Goal: Navigation & Orientation: Understand site structure

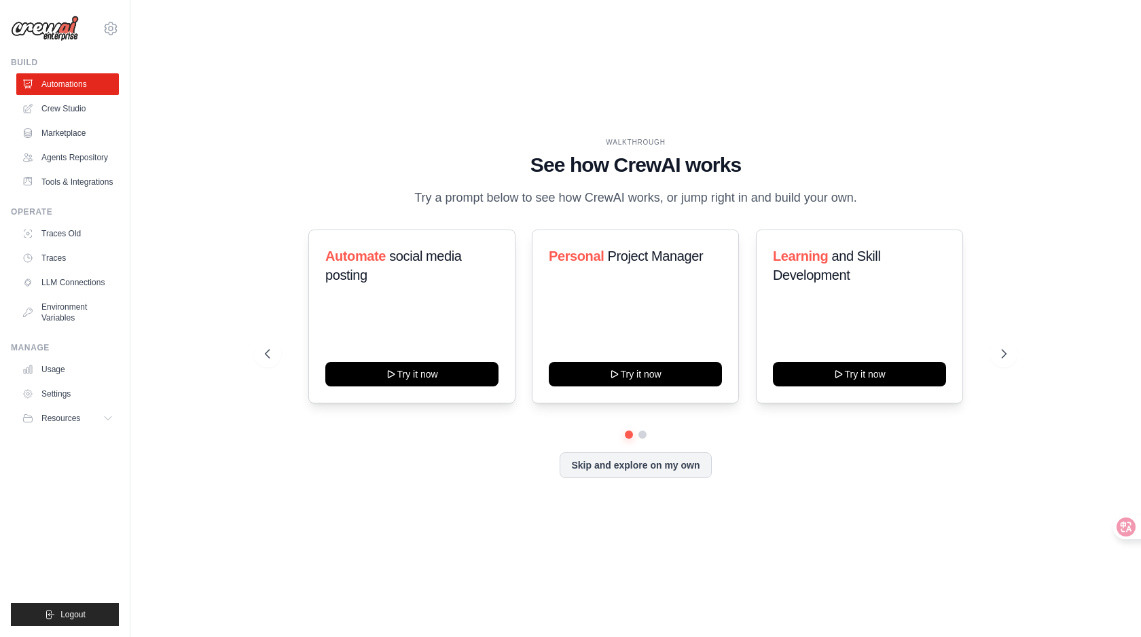
click at [437, 113] on div "WALKTHROUGH See how CrewAI works Try a prompt below to see how CrewAI works, or…" at bounding box center [635, 319] width 967 height 610
click at [69, 424] on span "Resources" at bounding box center [62, 418] width 39 height 11
click at [66, 107] on link "Crew Studio" at bounding box center [69, 109] width 103 height 22
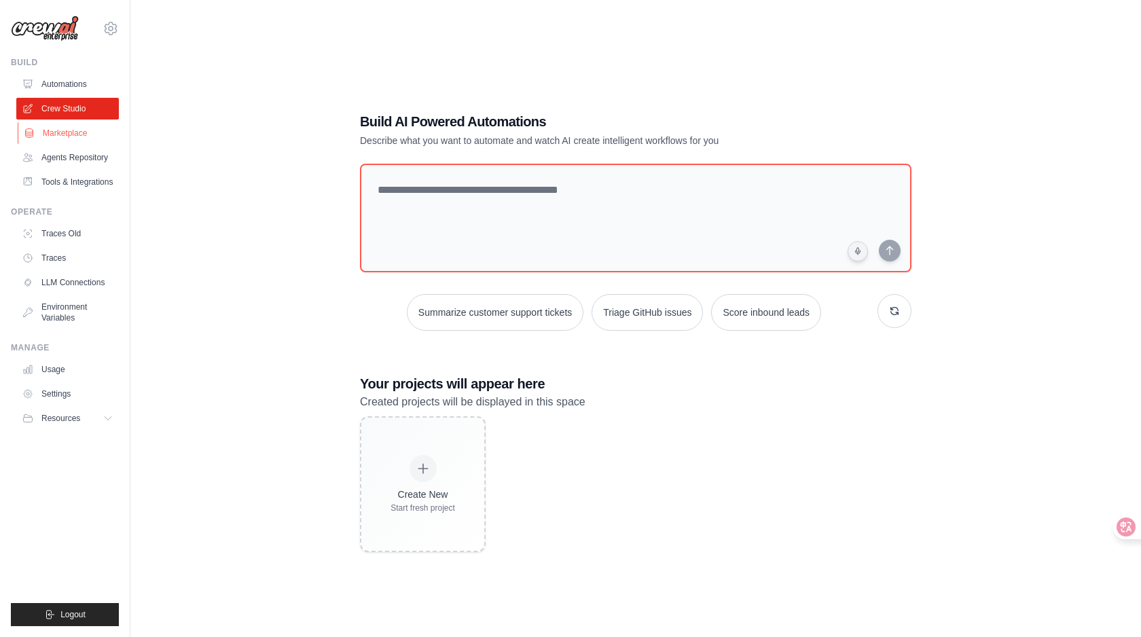
click at [46, 125] on link "Marketplace" at bounding box center [69, 133] width 103 height 22
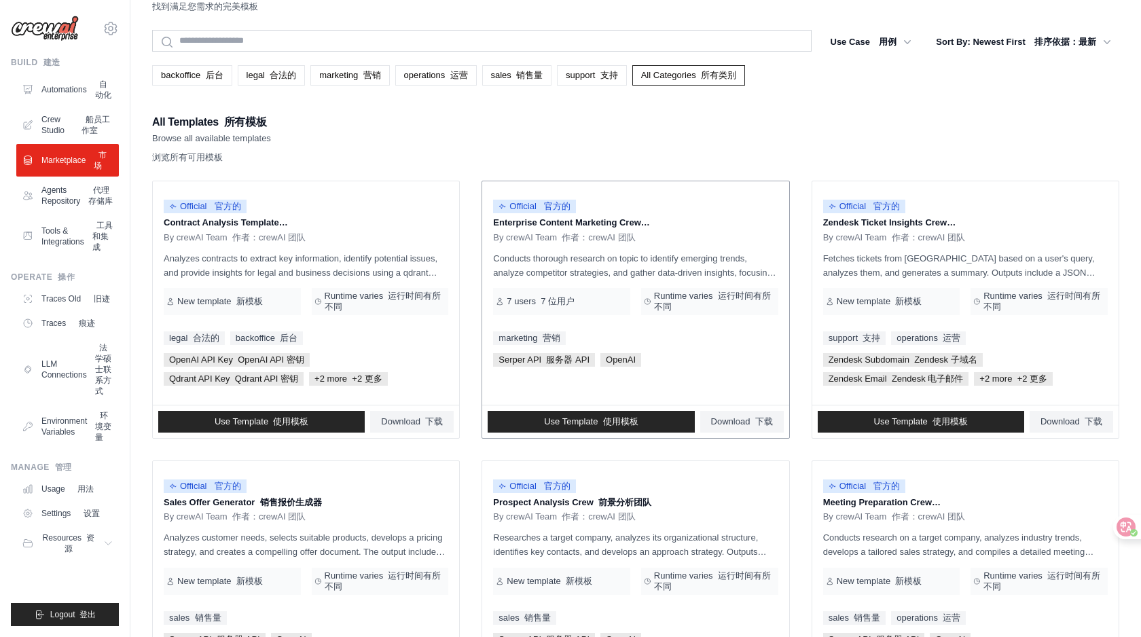
scroll to position [52, 0]
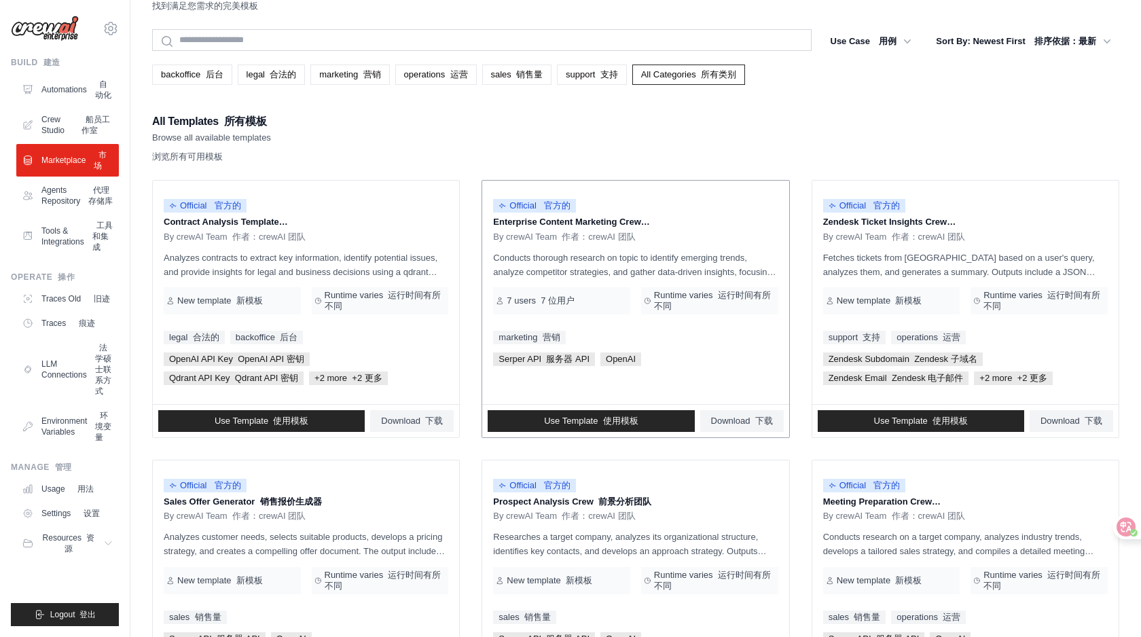
click at [634, 268] on p "Conducts thorough research on topic to identify emerging trends, analyze compet…" at bounding box center [635, 265] width 284 height 29
click at [635, 268] on p "Conducts thorough research on topic to identify emerging trends, analyze compet…" at bounding box center [635, 265] width 284 height 29
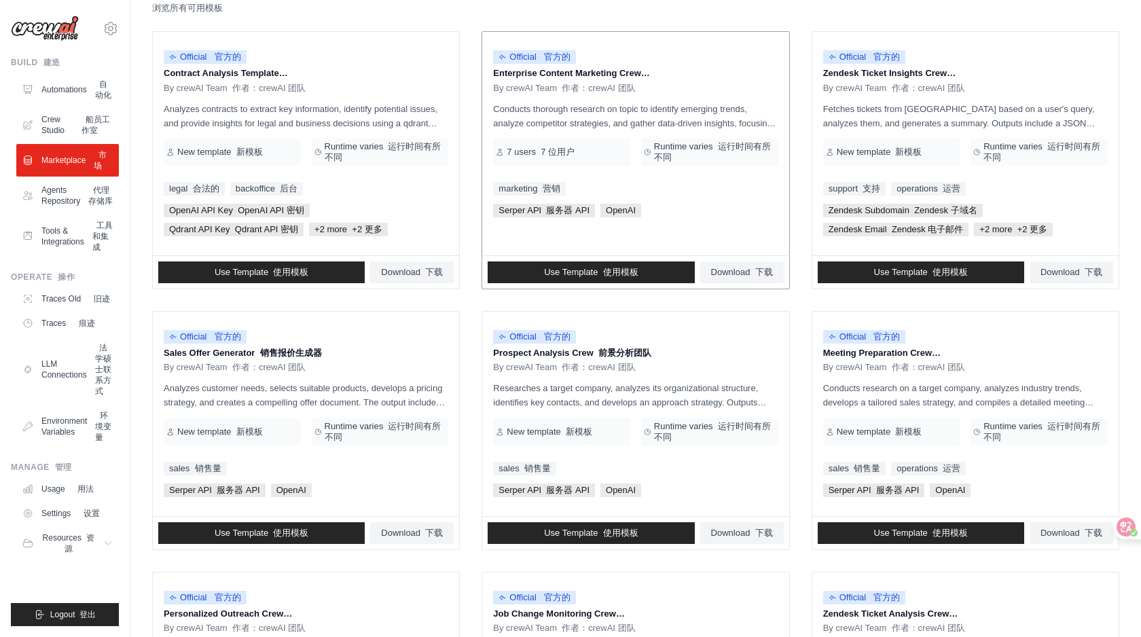
scroll to position [200, 0]
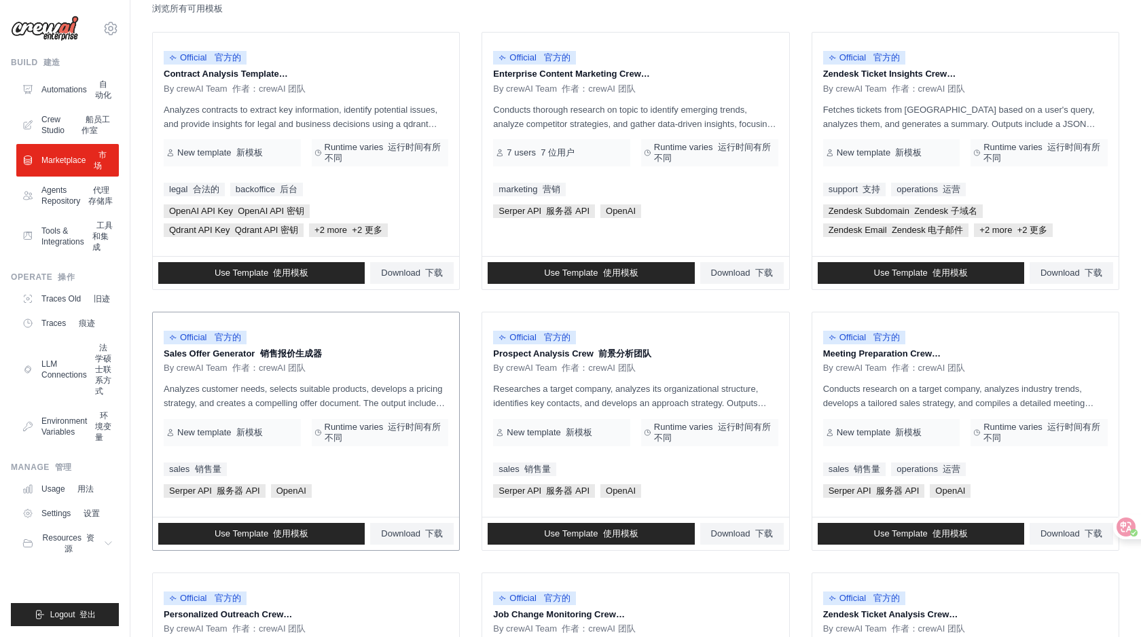
click at [318, 356] on font "销售报价生成器" at bounding box center [291, 353] width 62 height 10
click at [300, 355] on font "销售报价生成器" at bounding box center [291, 353] width 62 height 10
click at [641, 355] on font "前景分析团队" at bounding box center [624, 353] width 53 height 10
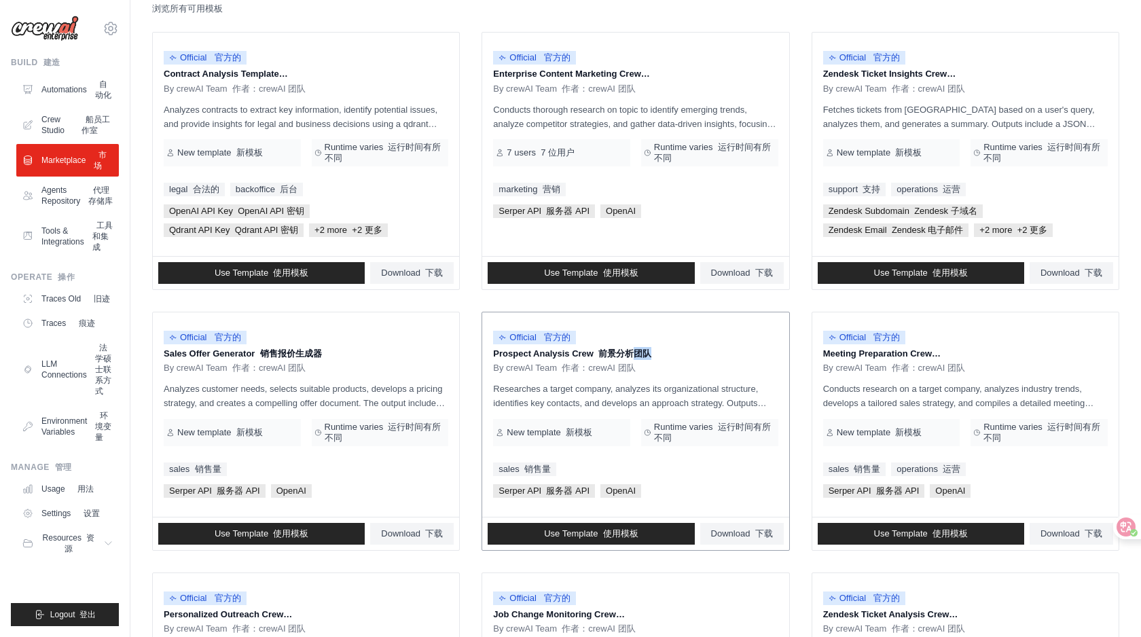
click at [641, 355] on font "前景分析团队" at bounding box center [624, 353] width 53 height 10
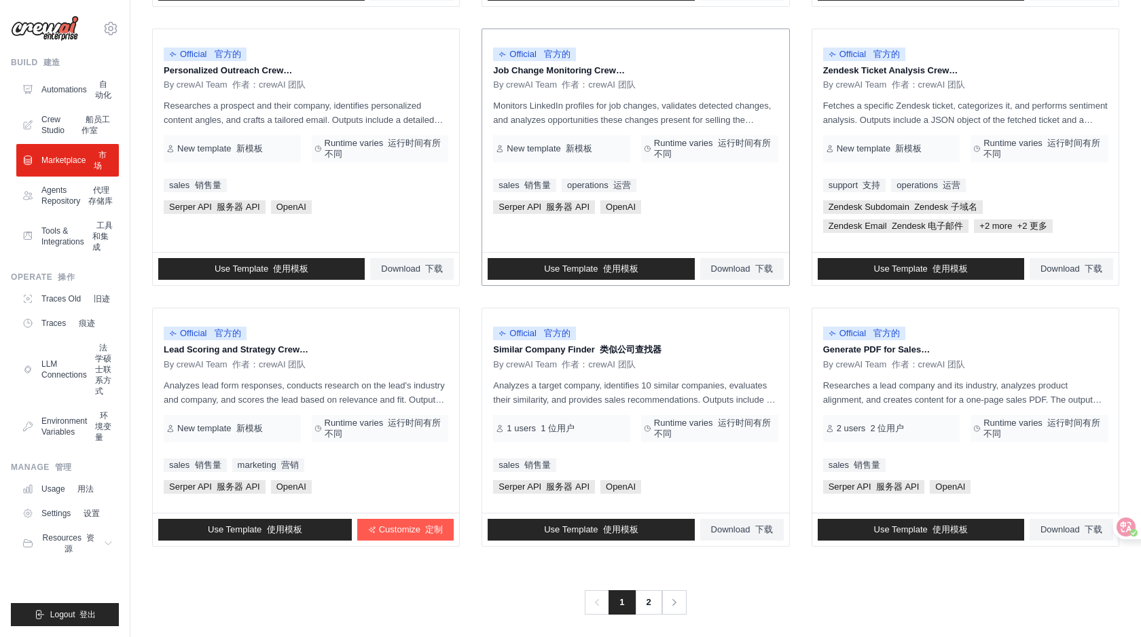
scroll to position [747, 0]
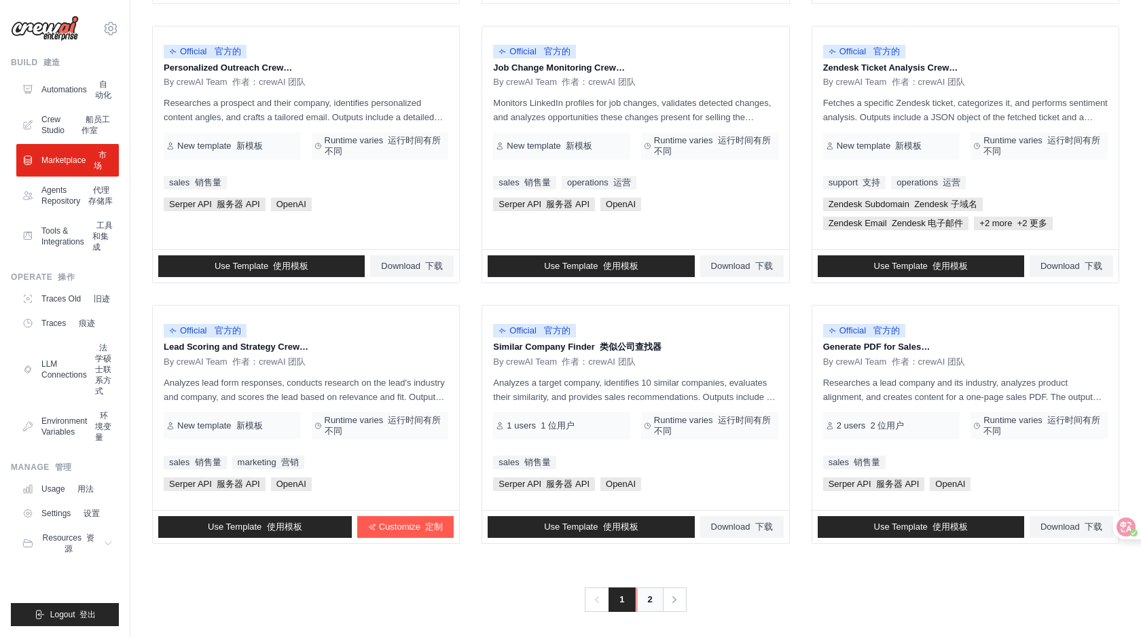
click at [650, 606] on link "2" at bounding box center [649, 599] width 27 height 24
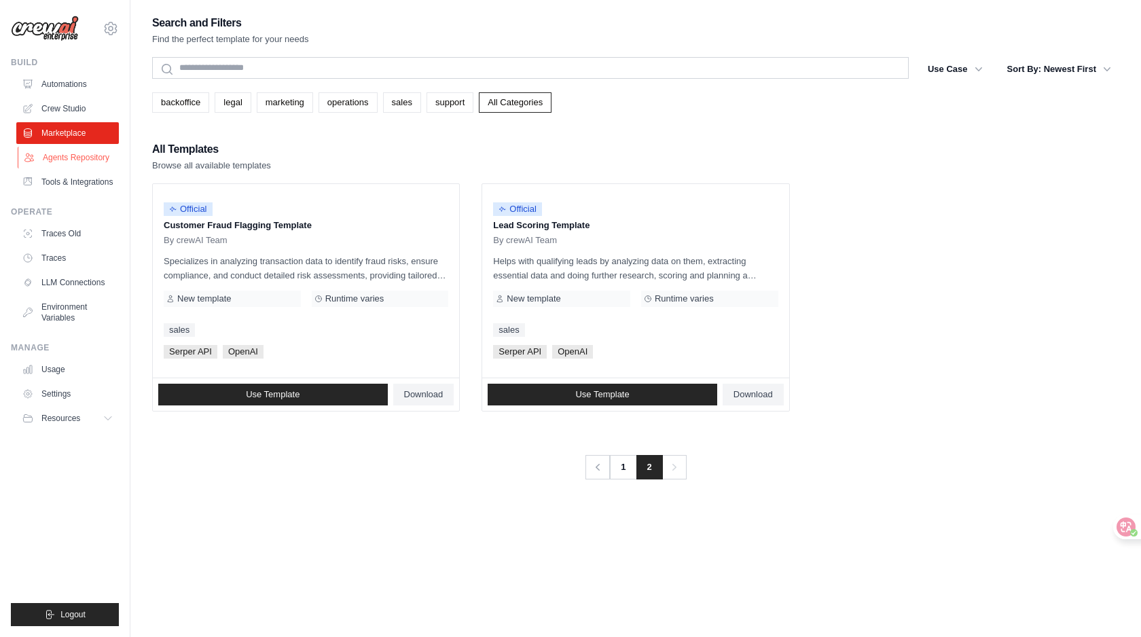
click at [71, 167] on link "Agents Repository" at bounding box center [69, 158] width 103 height 22
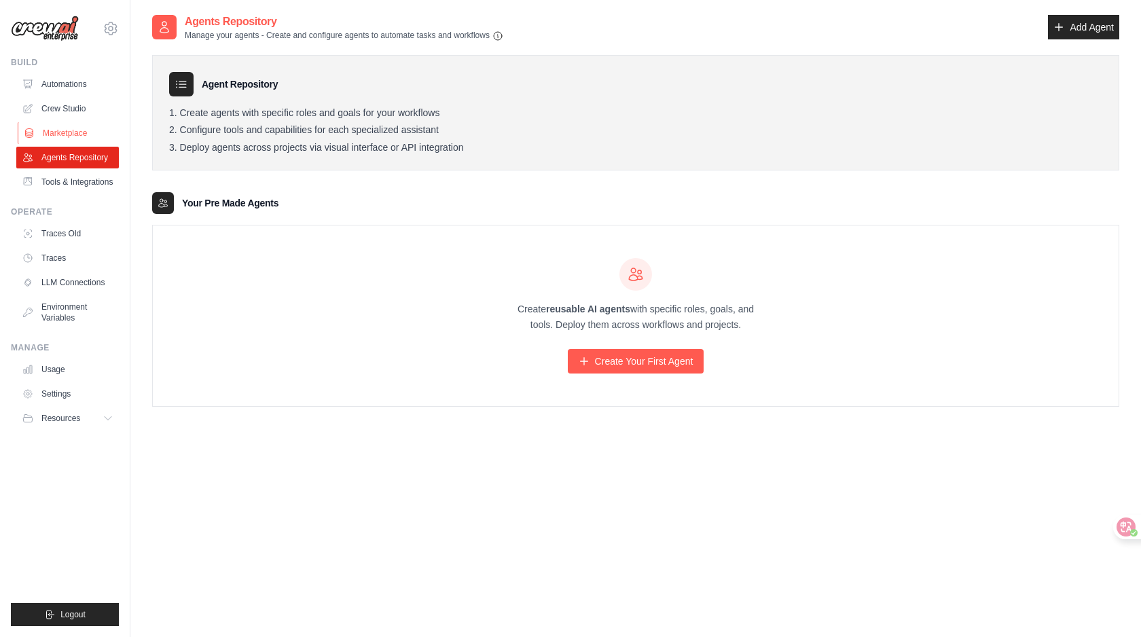
click at [65, 138] on link "Marketplace" at bounding box center [69, 133] width 103 height 22
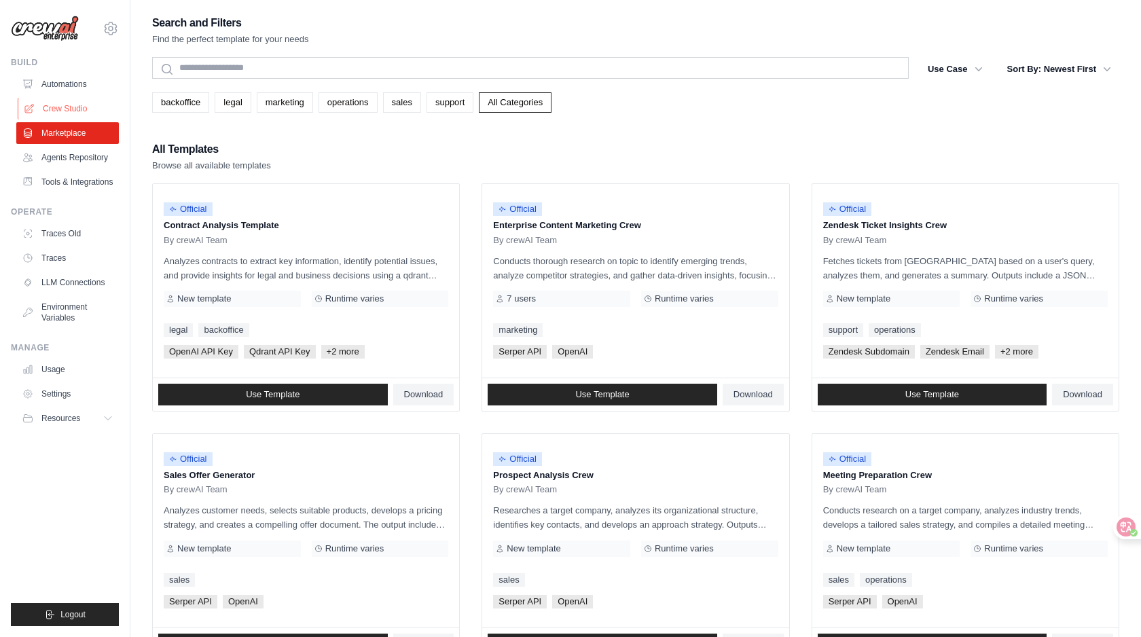
click at [64, 109] on link "Crew Studio" at bounding box center [69, 109] width 103 height 22
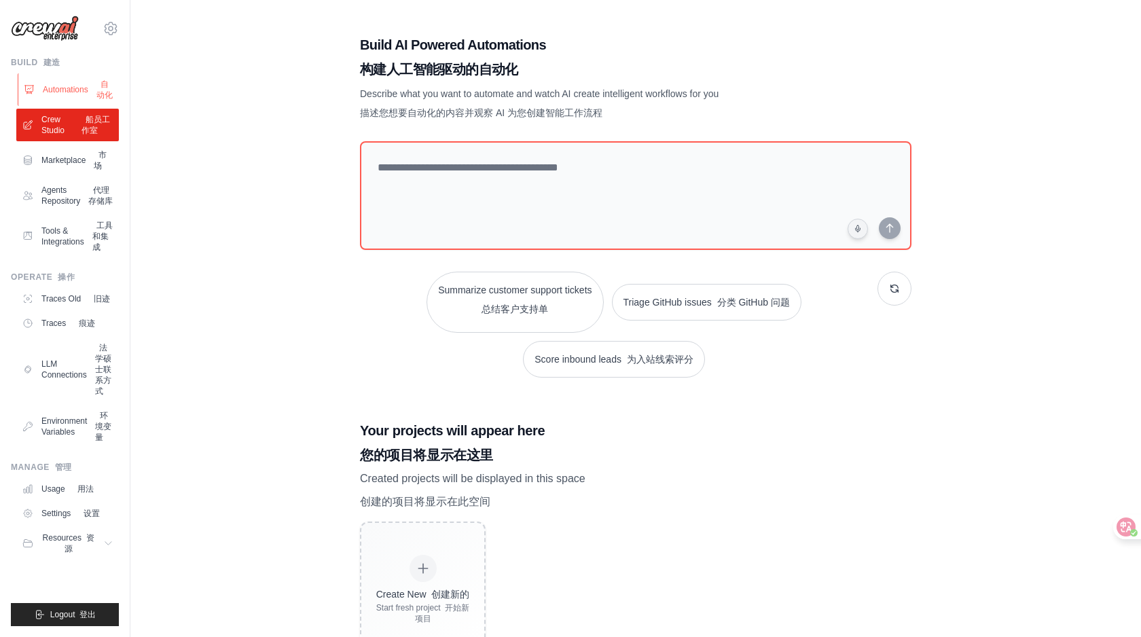
click at [64, 98] on link "Automations 自动化" at bounding box center [69, 89] width 103 height 33
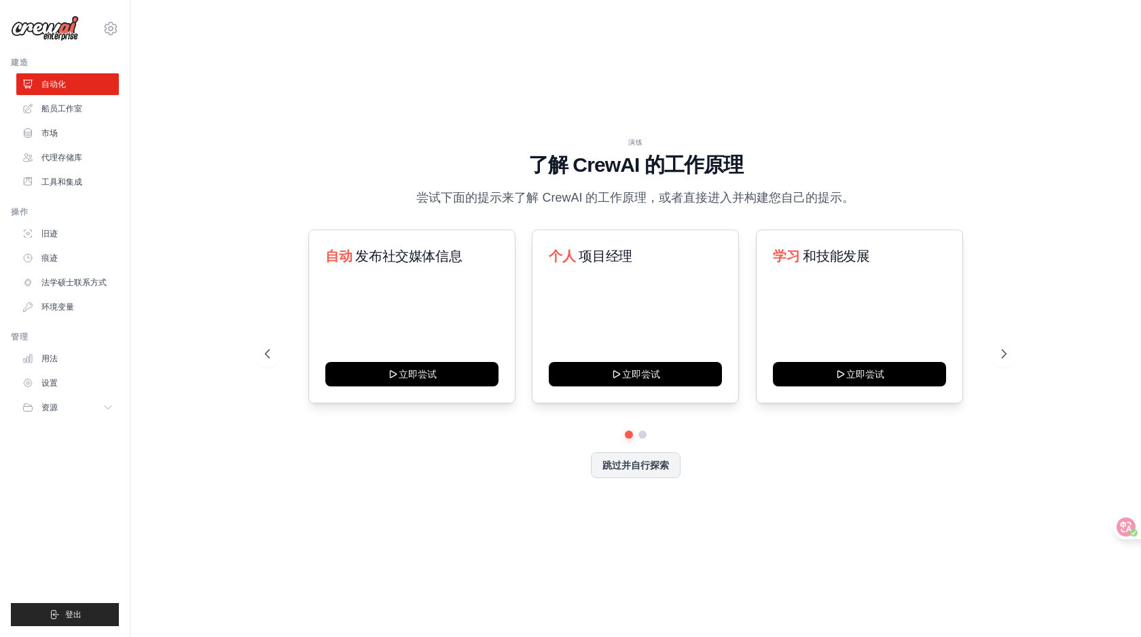
click at [674, 181] on div "演练 了解 [PERSON_NAME] 的工作原理 尝试下面的提示来了解 [PERSON_NAME] 的工作原理，或者直接进入并构建您自己的提示。" at bounding box center [635, 172] width 741 height 71
click at [401, 386] on div "自动 发布社交媒体信息 立即尝试" at bounding box center [411, 316] width 207 height 174
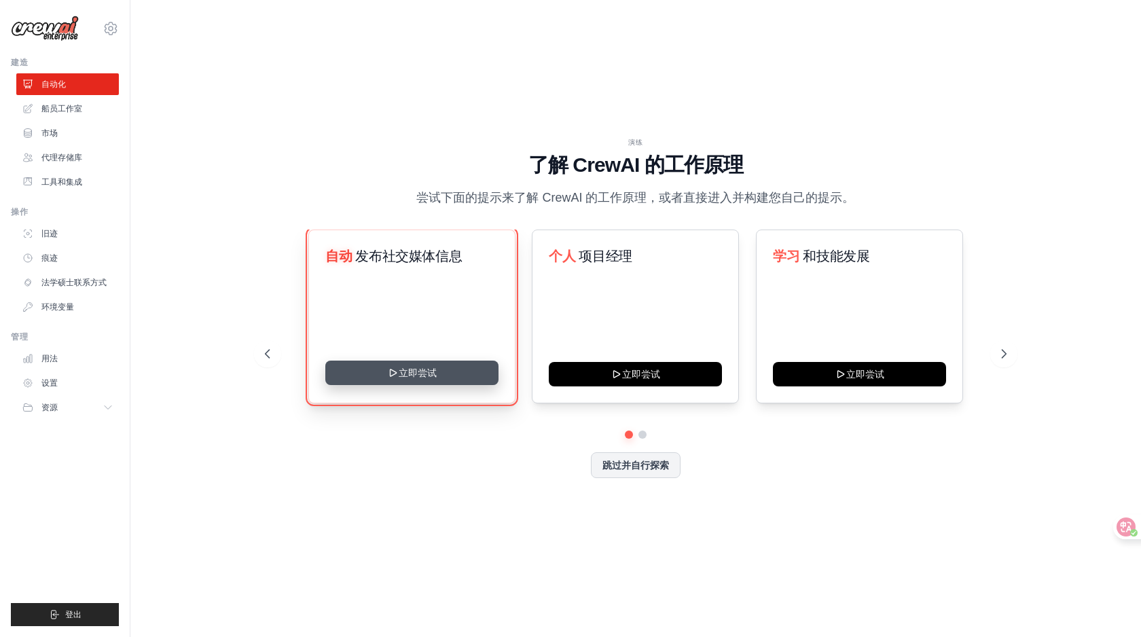
click at [397, 378] on icon at bounding box center [393, 372] width 11 height 11
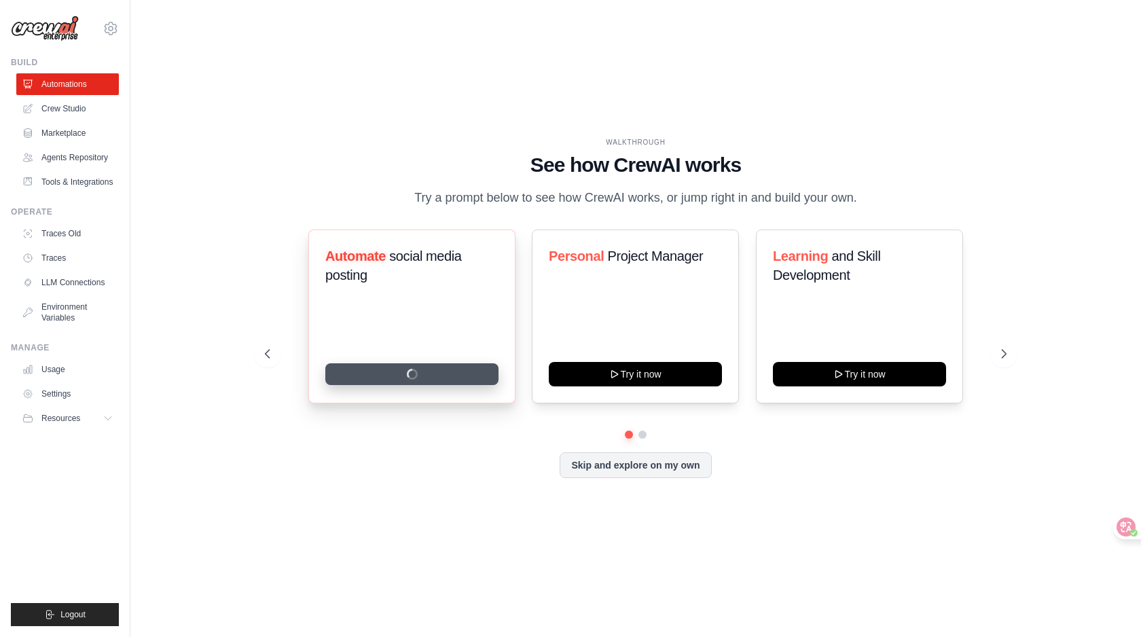
click at [299, 304] on div "Automate social media posting Personal Project Manager Try it now Learning and …" at bounding box center [635, 316] width 741 height 174
click at [91, 114] on link "Crew Studio" at bounding box center [69, 109] width 103 height 22
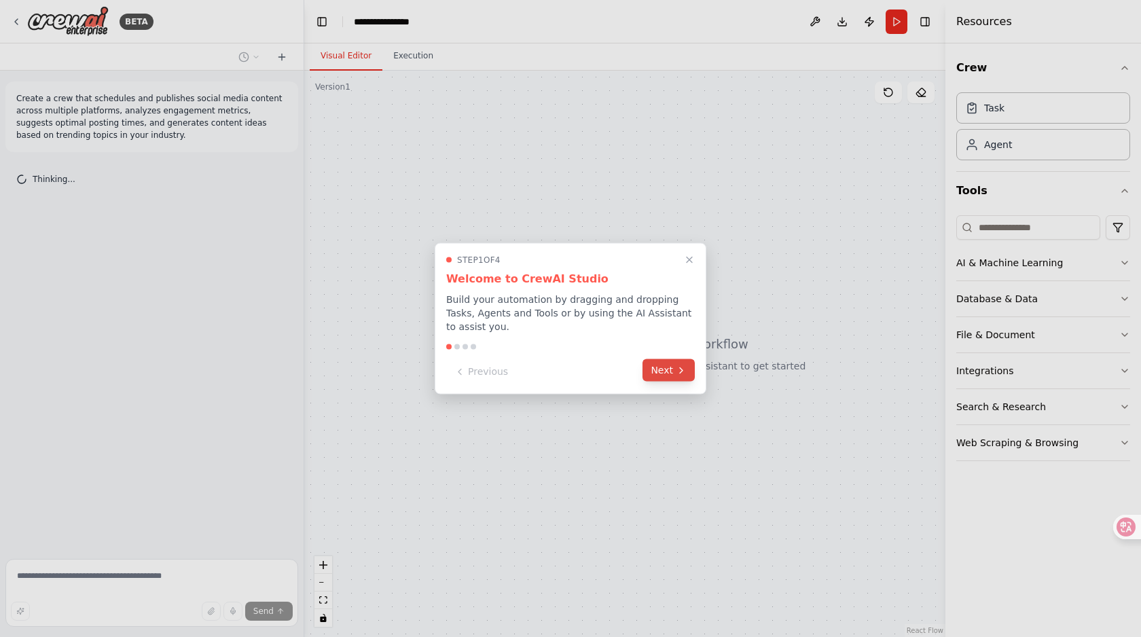
click at [662, 374] on button "Next" at bounding box center [668, 370] width 52 height 22
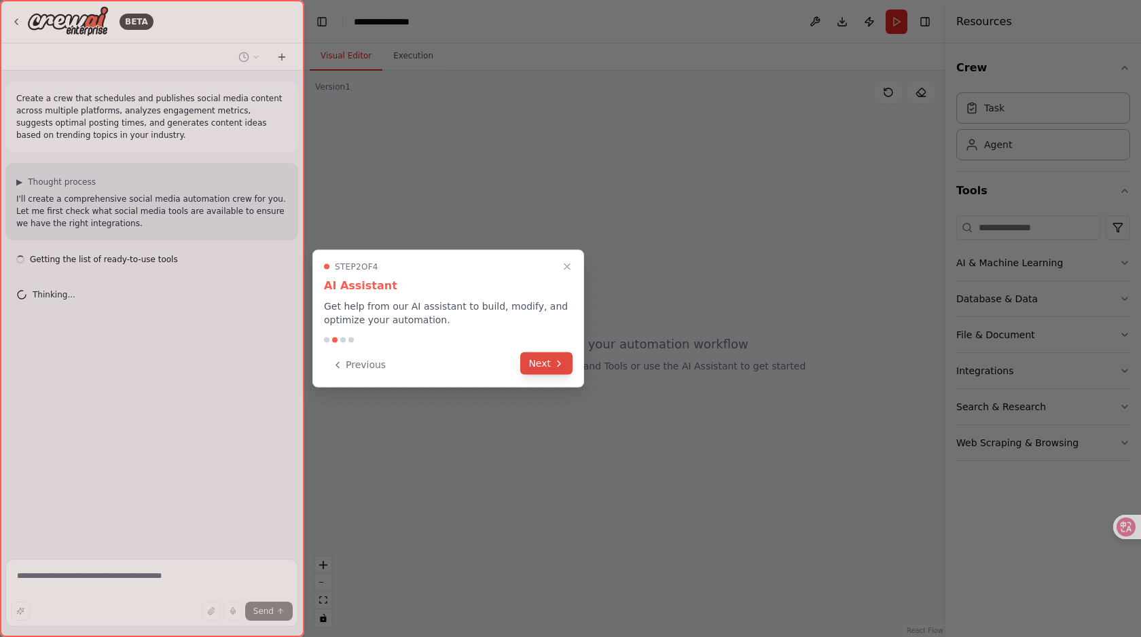
click at [547, 366] on button "Next" at bounding box center [546, 363] width 52 height 22
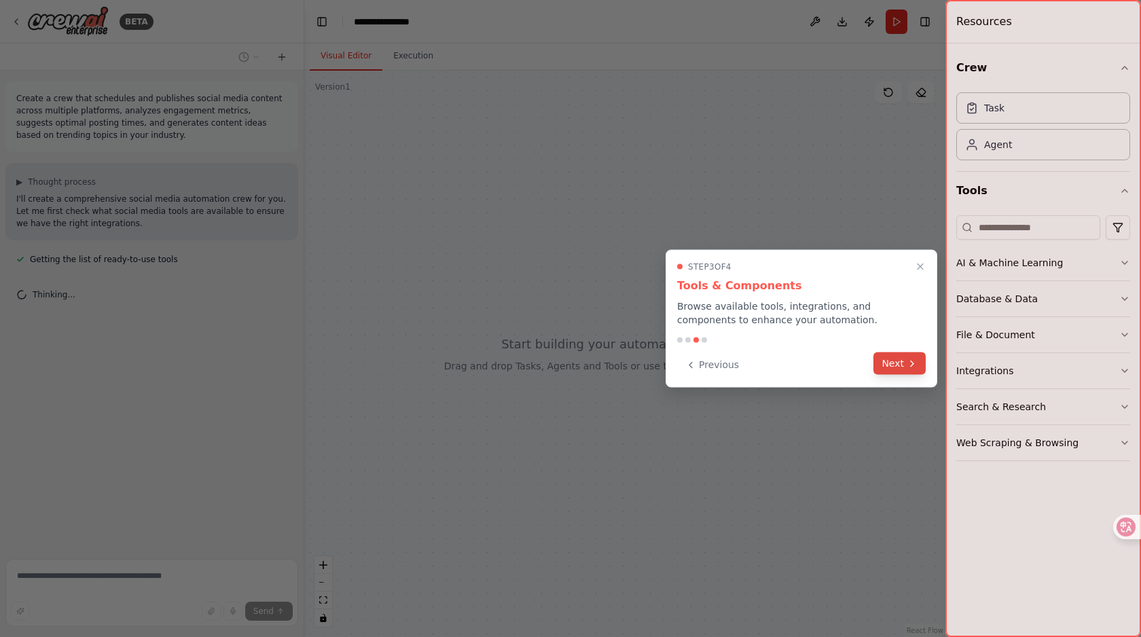
click at [885, 364] on button "Next" at bounding box center [899, 363] width 52 height 22
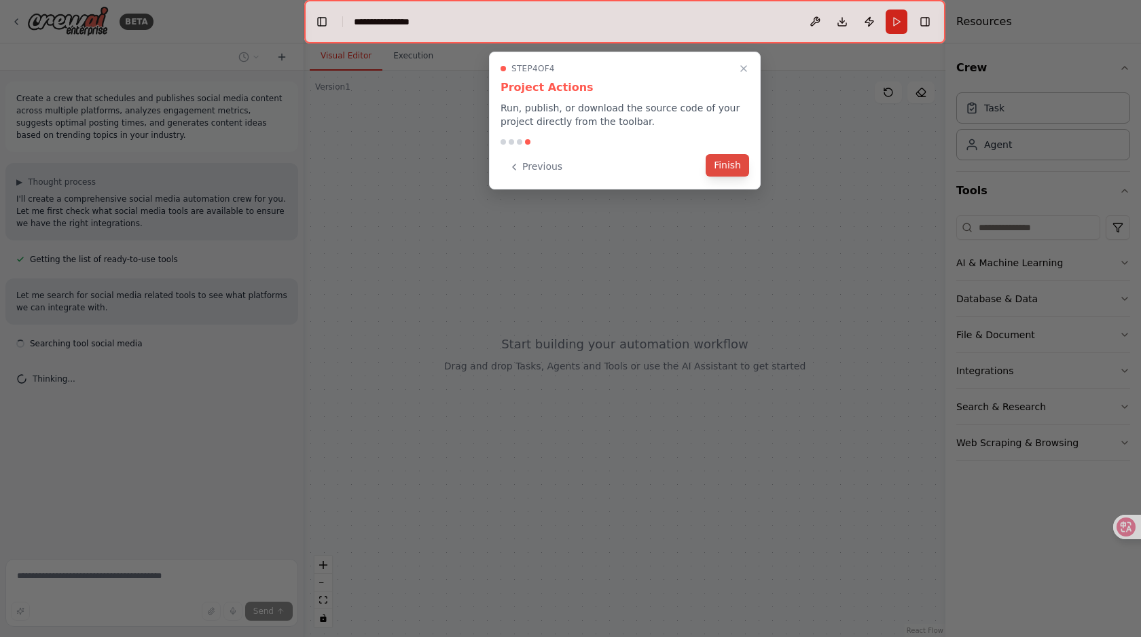
click at [718, 170] on button "Finish" at bounding box center [726, 165] width 43 height 22
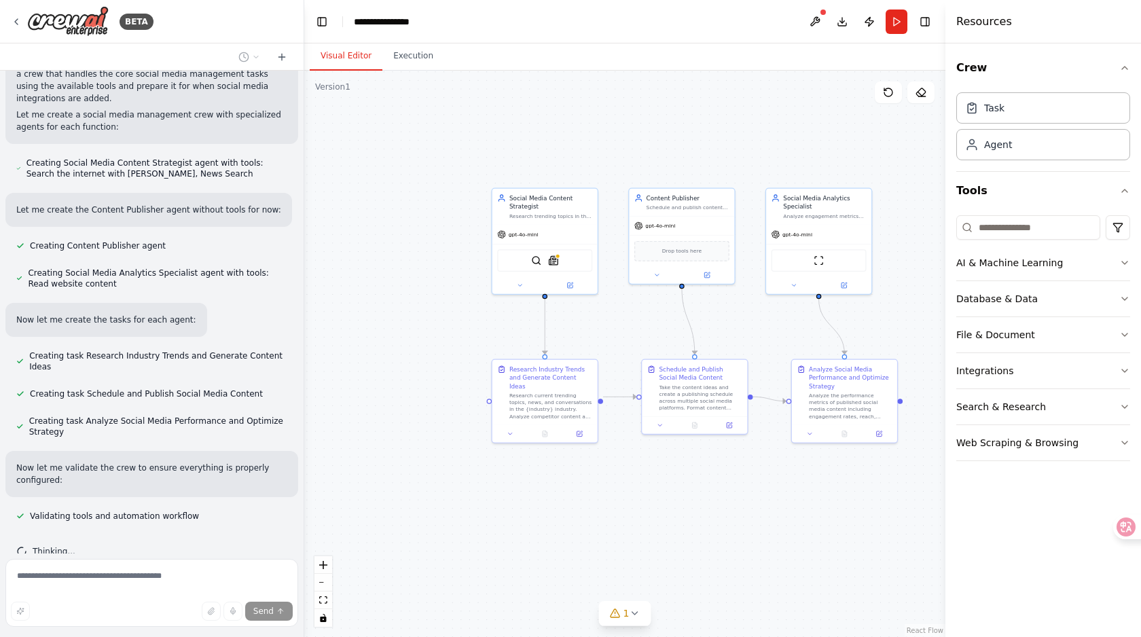
scroll to position [917, 0]
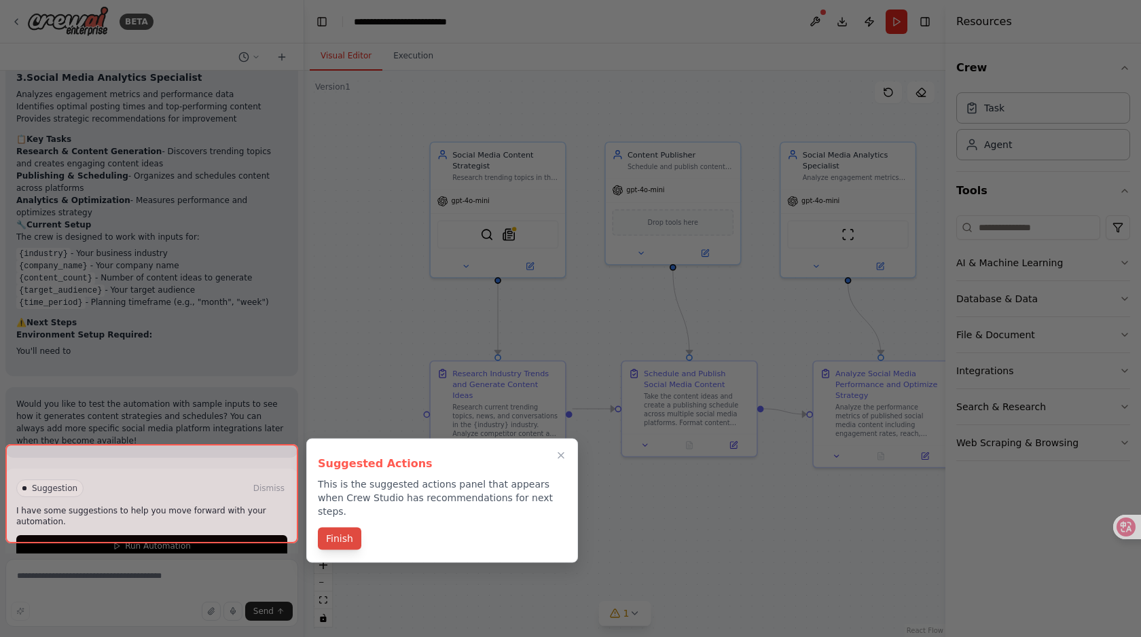
click at [348, 528] on button "Finish" at bounding box center [339, 539] width 43 height 22
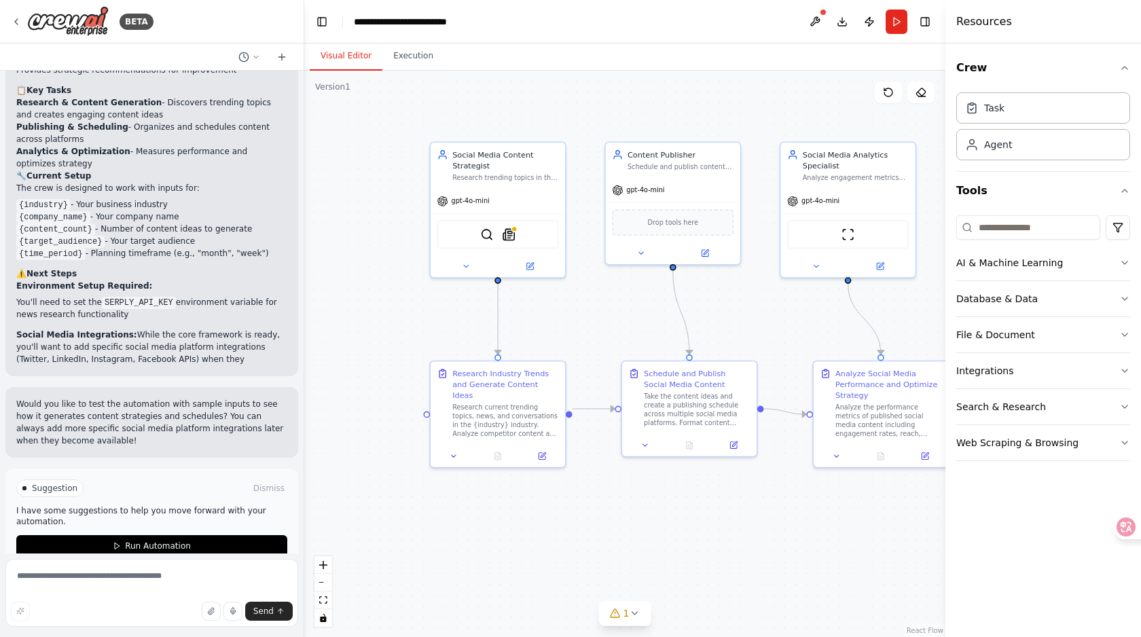
scroll to position [1651, 0]
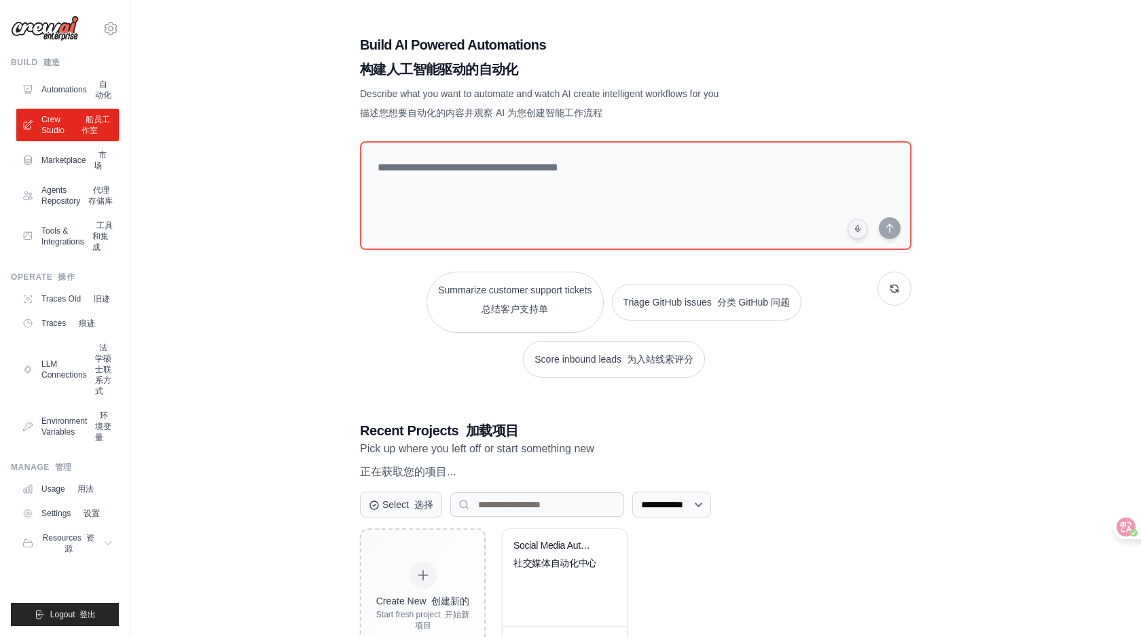
click at [198, 131] on div "**********" at bounding box center [635, 350] width 967 height 672
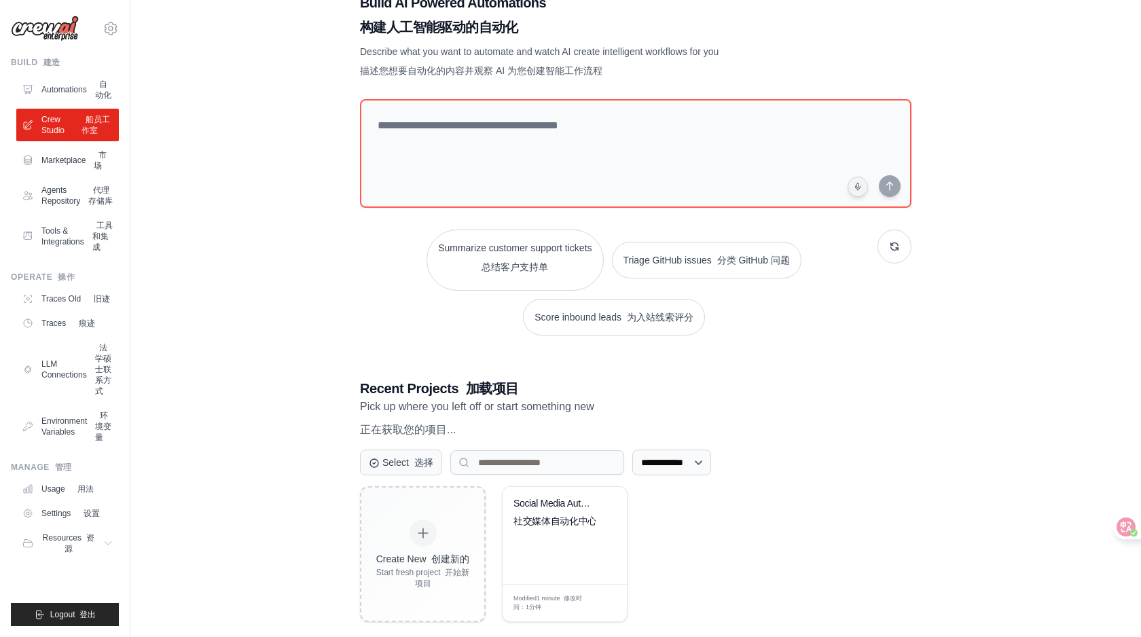
scroll to position [62, 0]
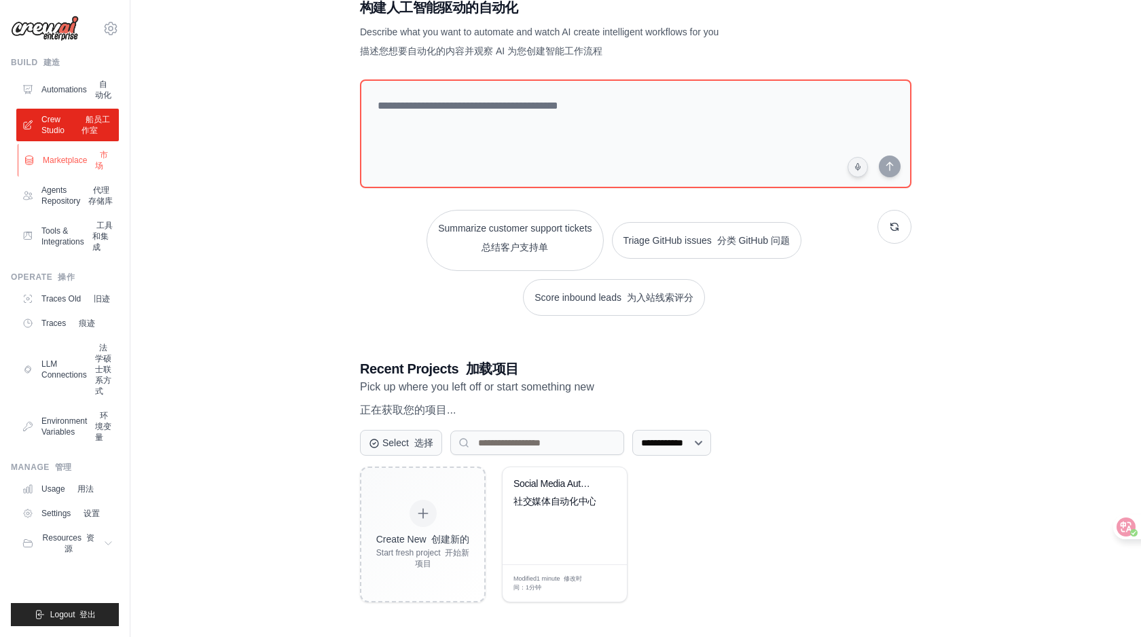
click at [100, 170] on font "市场" at bounding box center [101, 160] width 13 height 20
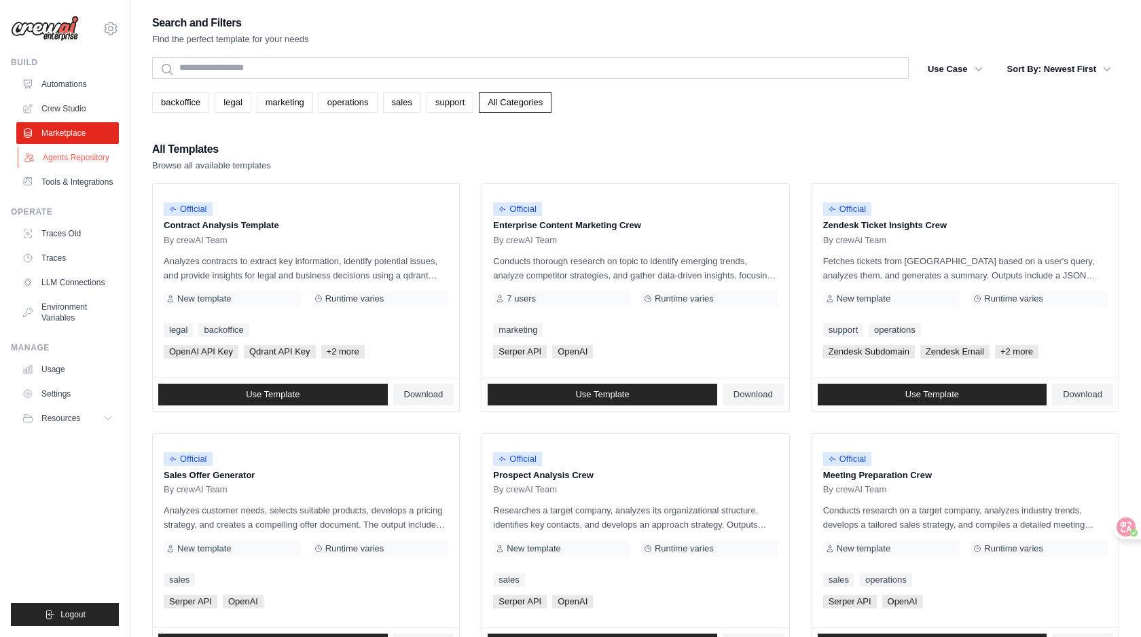
click at [77, 168] on link "Agents Repository" at bounding box center [69, 158] width 103 height 22
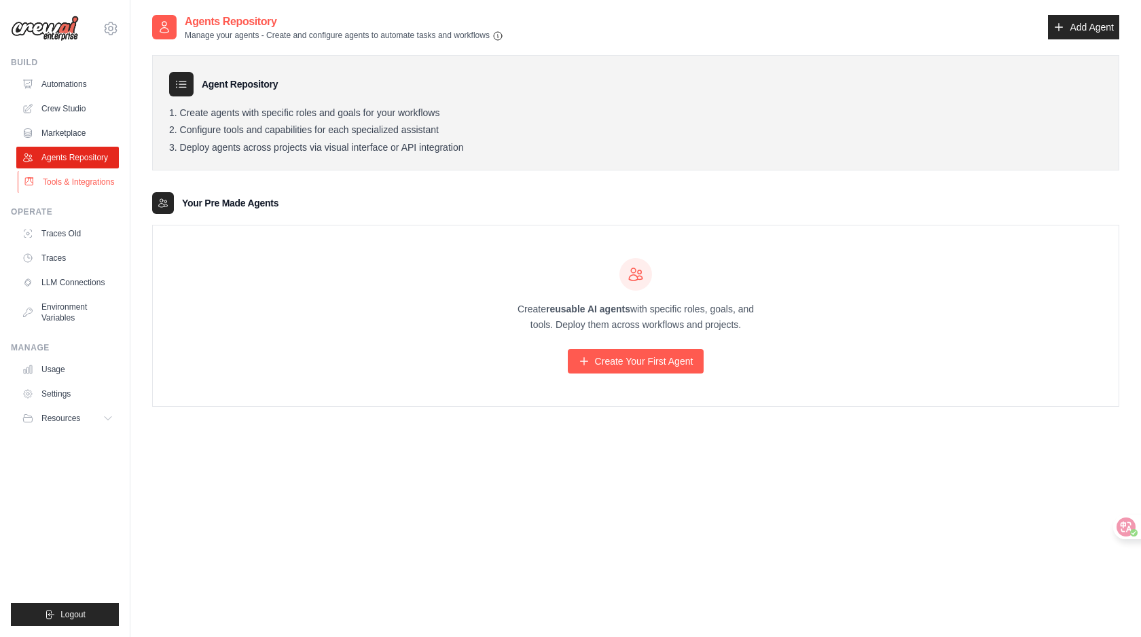
click at [88, 193] on link "Tools & Integrations" at bounding box center [69, 182] width 103 height 22
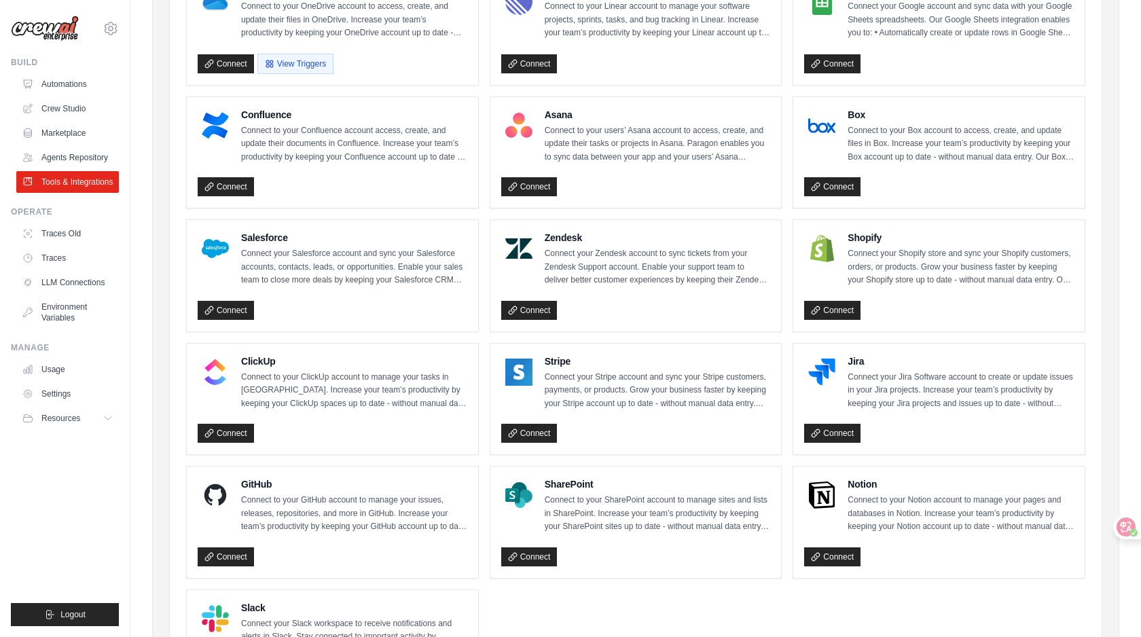
scroll to position [583, 0]
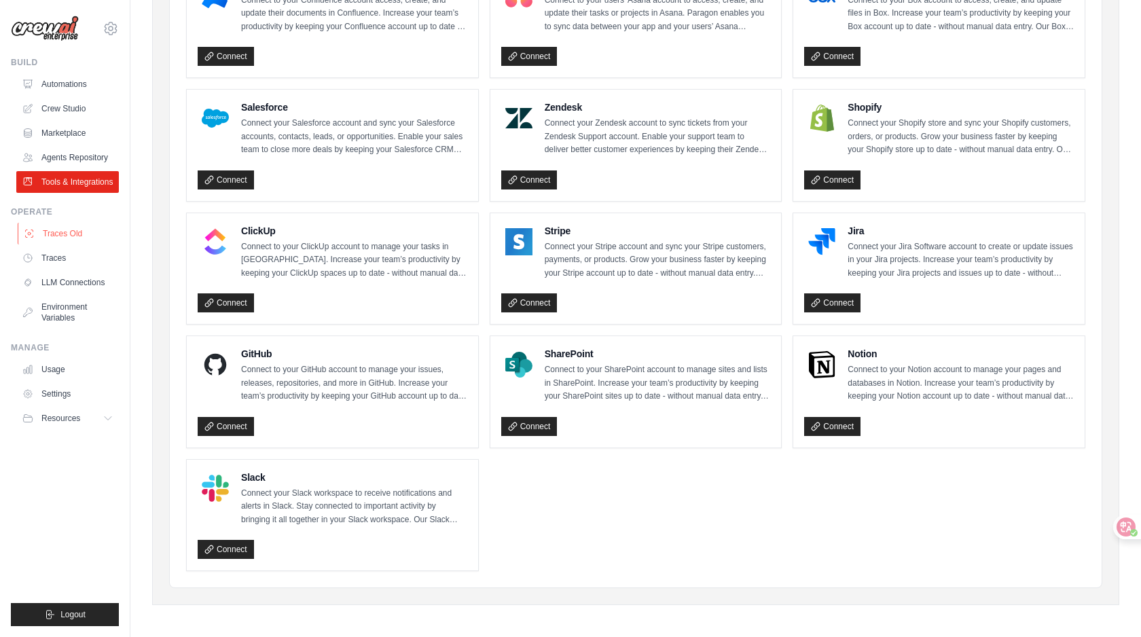
click at [74, 244] on link "Traces Old" at bounding box center [69, 234] width 103 height 22
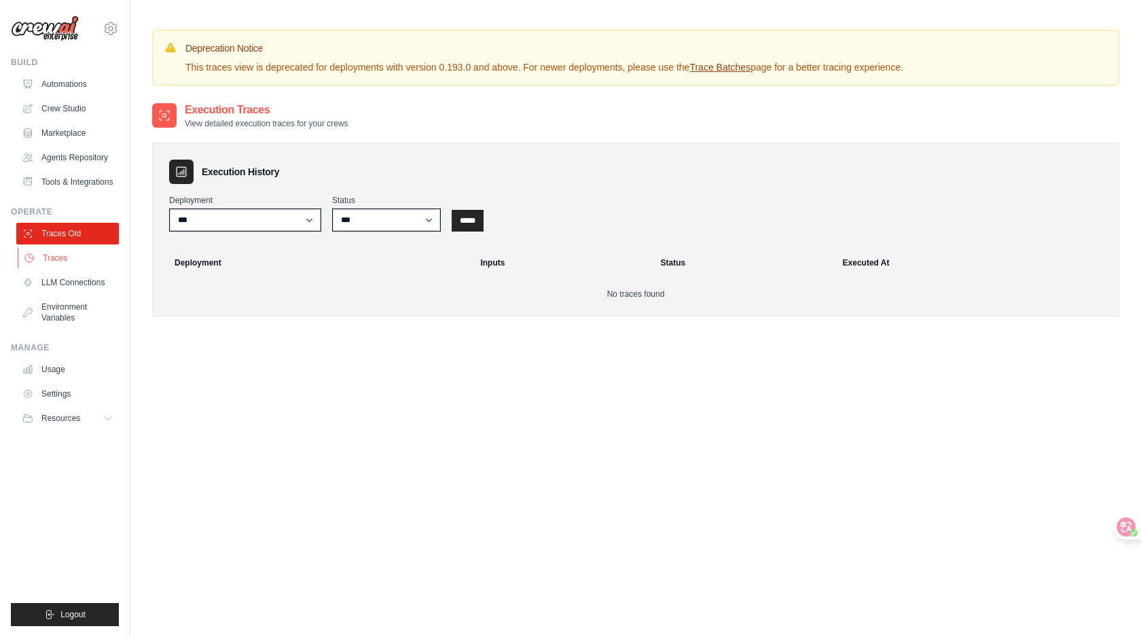
click at [79, 269] on link "Traces" at bounding box center [69, 258] width 103 height 22
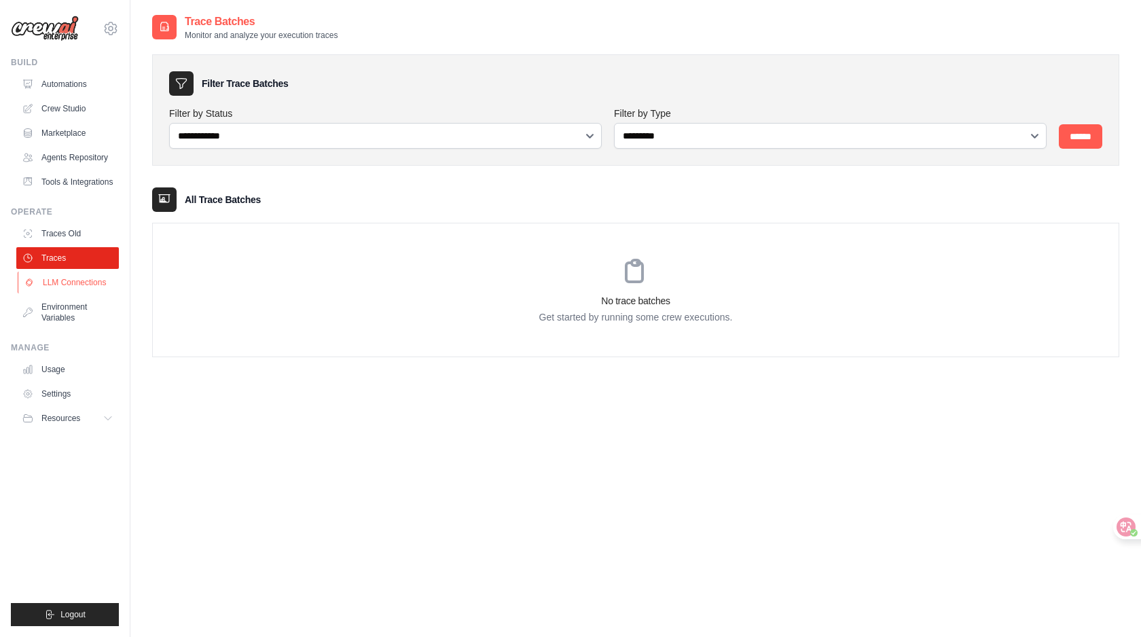
click at [78, 293] on link "LLM Connections" at bounding box center [69, 283] width 103 height 22
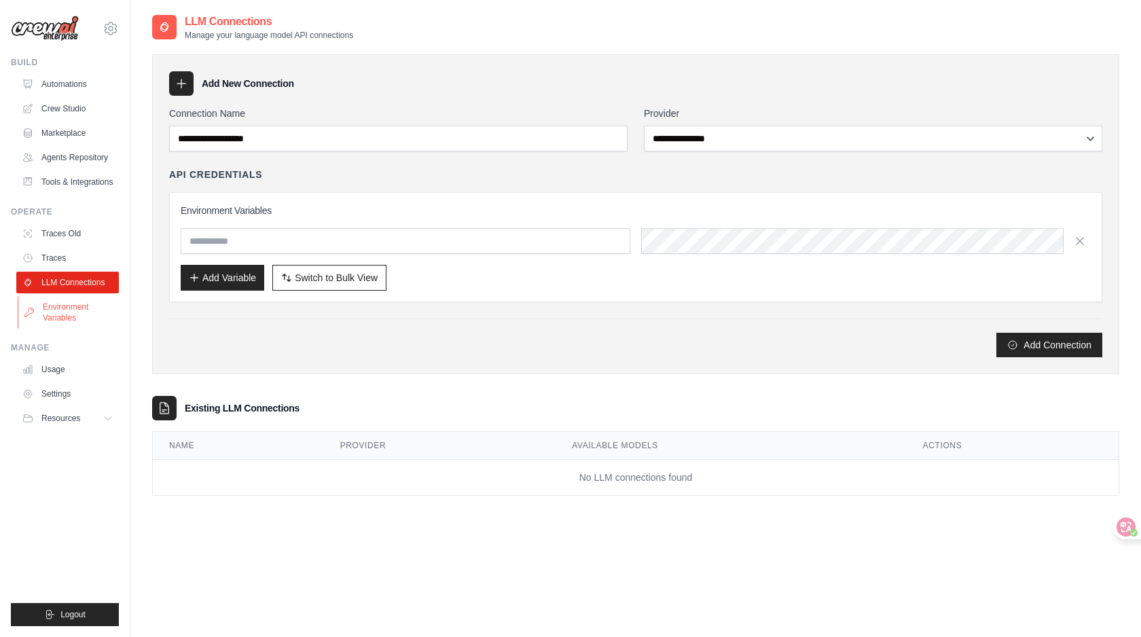
click at [78, 329] on link "Environment Variables" at bounding box center [69, 312] width 103 height 33
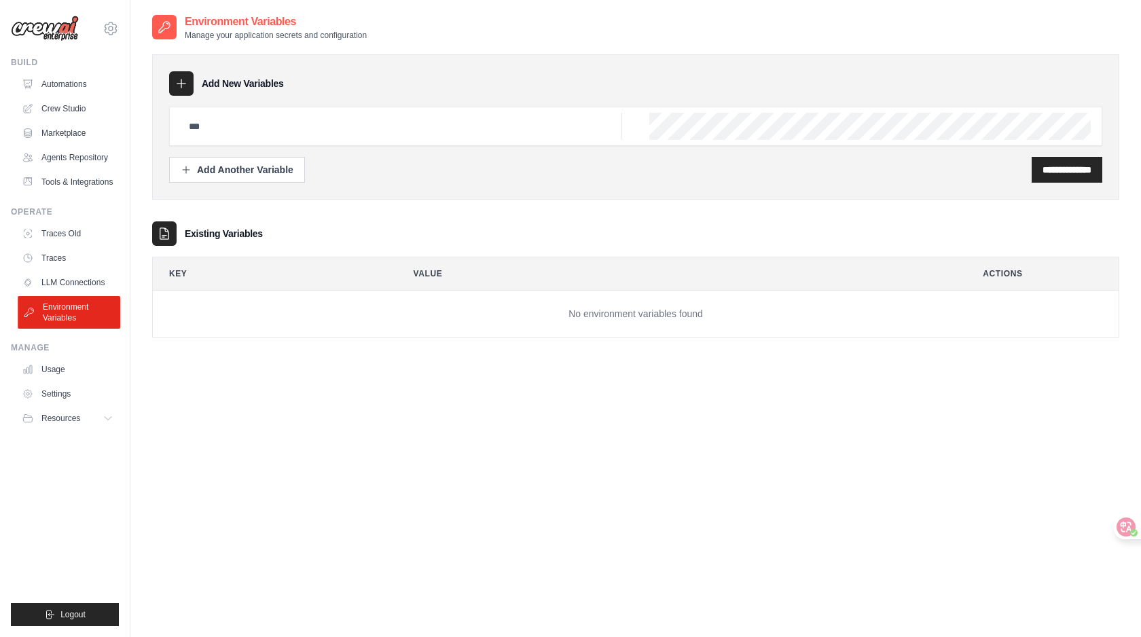
click at [74, 329] on link "Environment Variables" at bounding box center [69, 312] width 103 height 33
click at [65, 380] on link "Usage" at bounding box center [69, 370] width 103 height 22
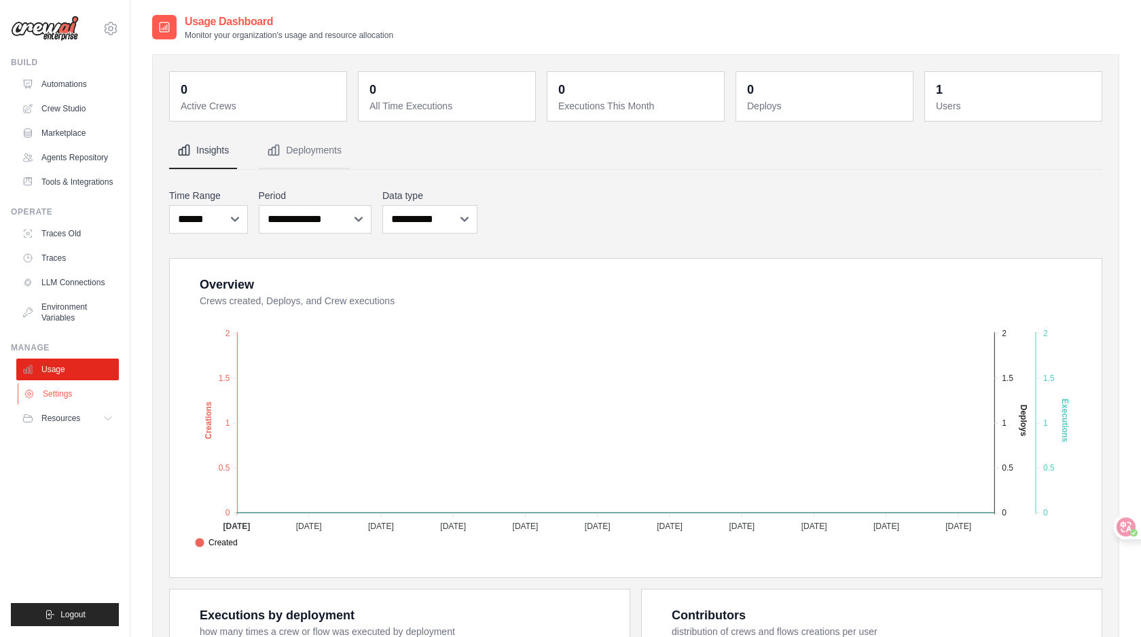
click at [65, 405] on link "Settings" at bounding box center [69, 394] width 103 height 22
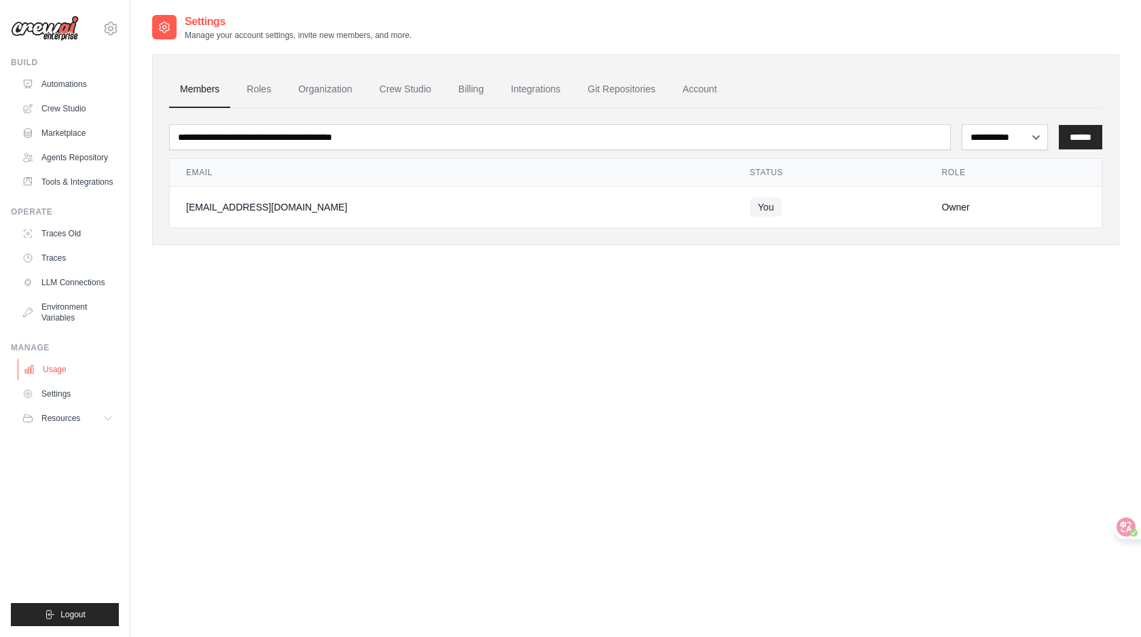
click at [52, 380] on link "Usage" at bounding box center [69, 370] width 103 height 22
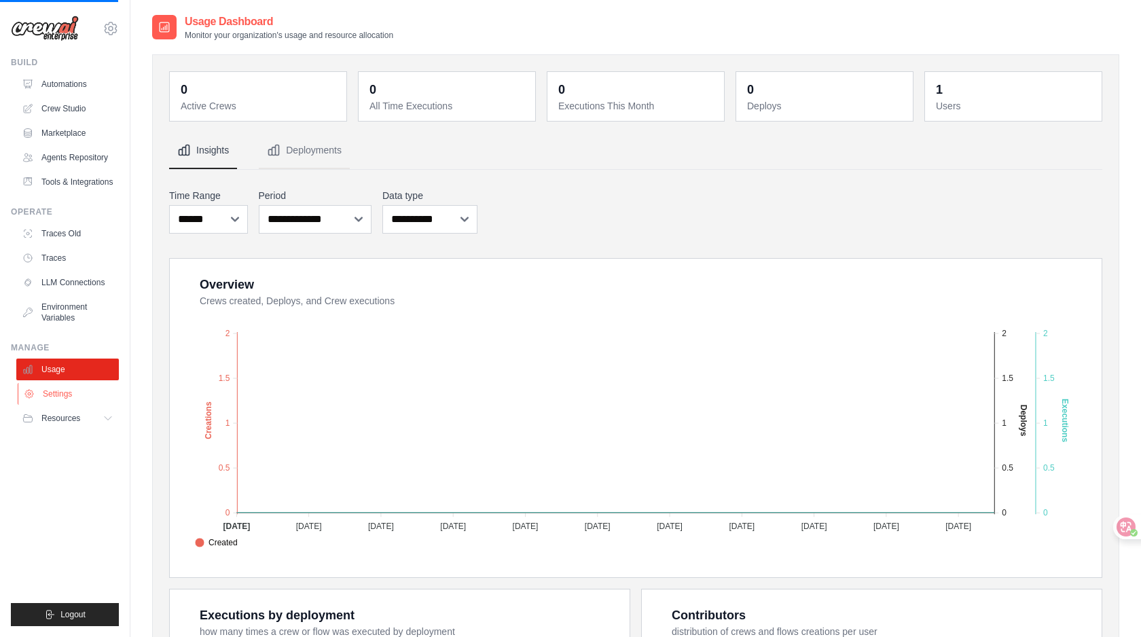
click at [62, 405] on link "Settings" at bounding box center [69, 394] width 103 height 22
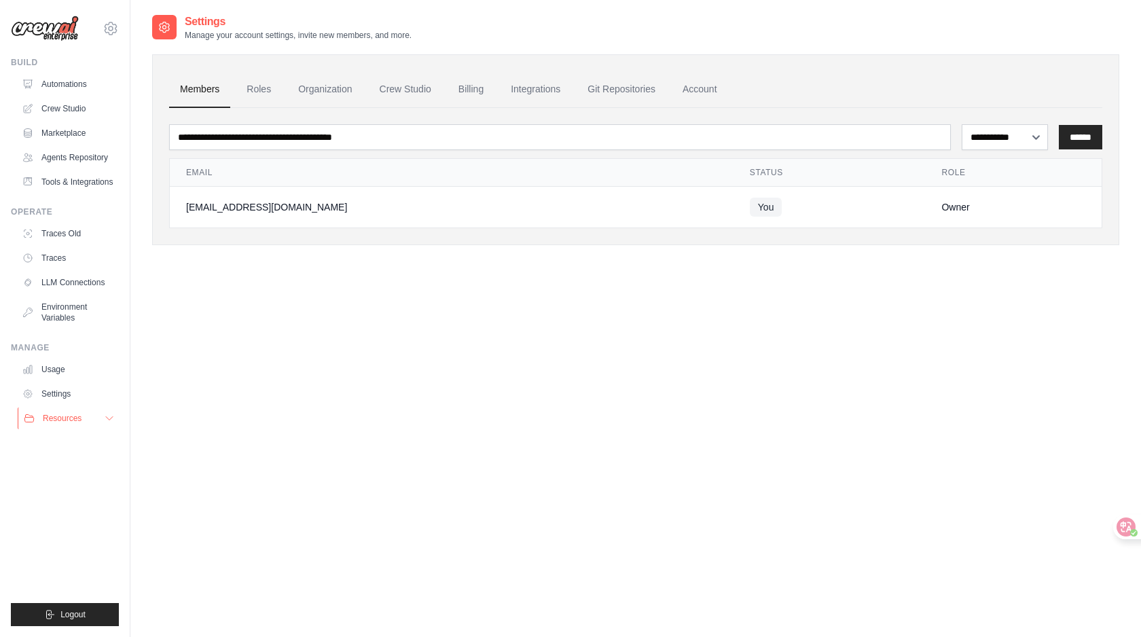
click at [62, 424] on span "Resources" at bounding box center [62, 418] width 39 height 11
click at [62, 447] on span "Documentation" at bounding box center [75, 441] width 55 height 11
